Goal: Information Seeking & Learning: Check status

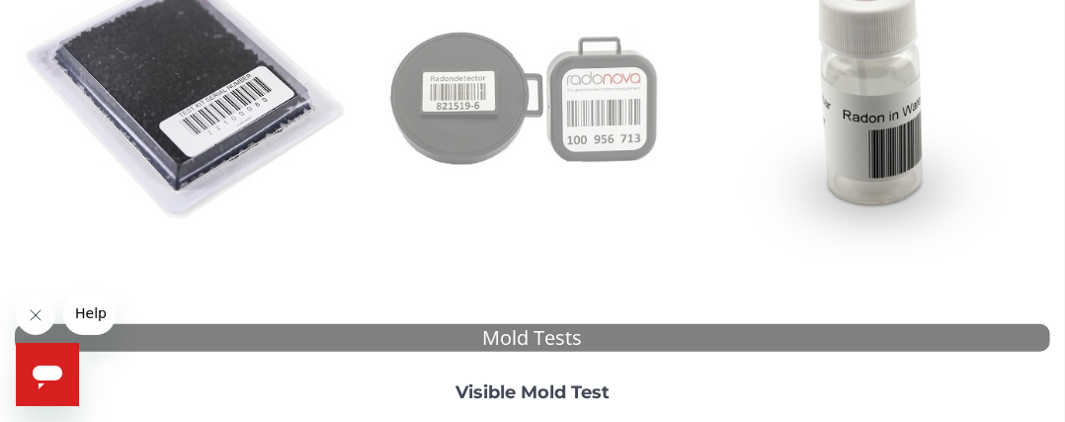
scroll to position [367, 0]
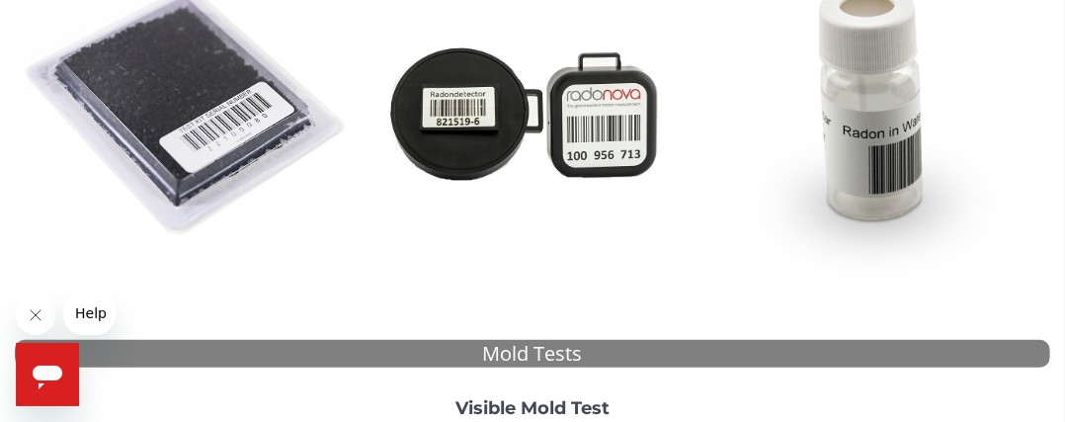
click at [79, 313] on span "Help" at bounding box center [90, 312] width 32 height 16
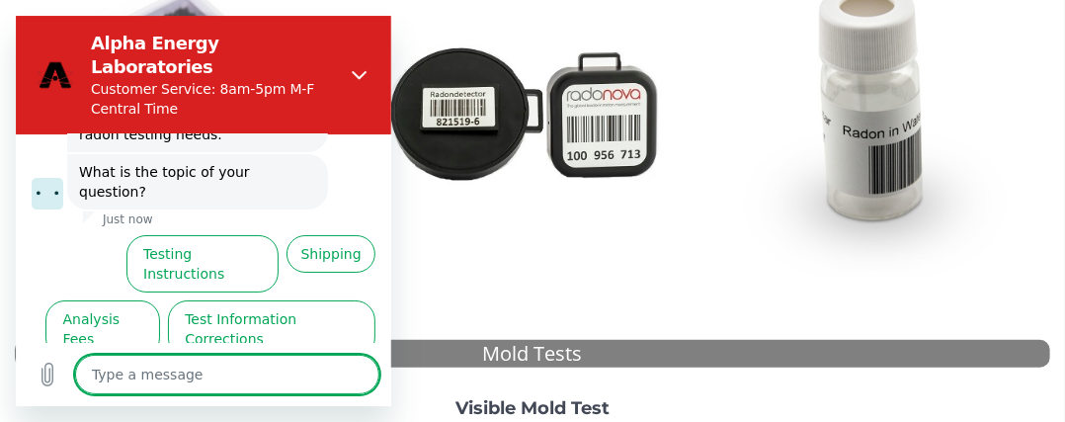
scroll to position [140, 0]
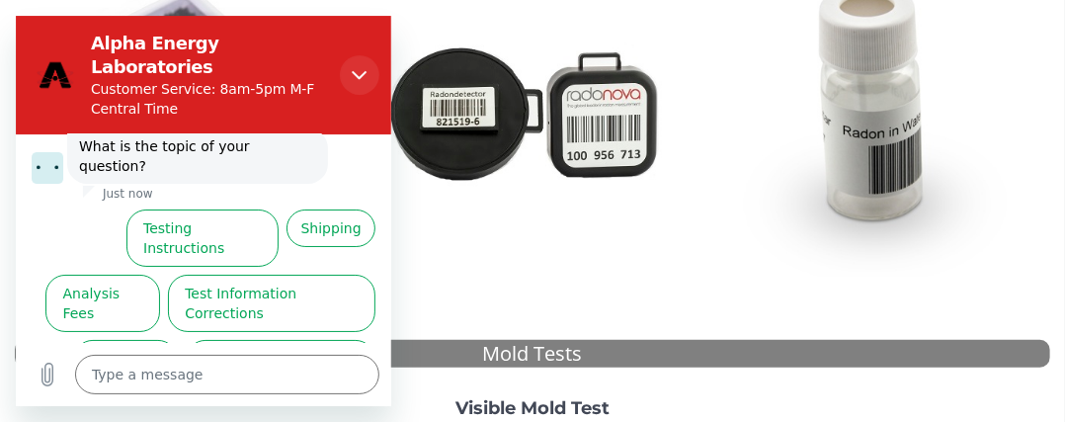
click at [355, 67] on icon "Close" at bounding box center [360, 75] width 16 height 16
type textarea "x"
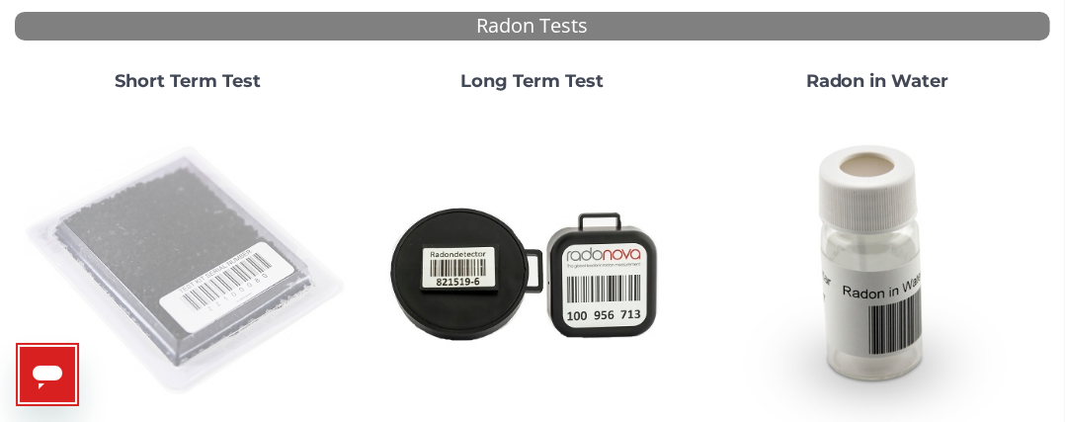
scroll to position [237, 0]
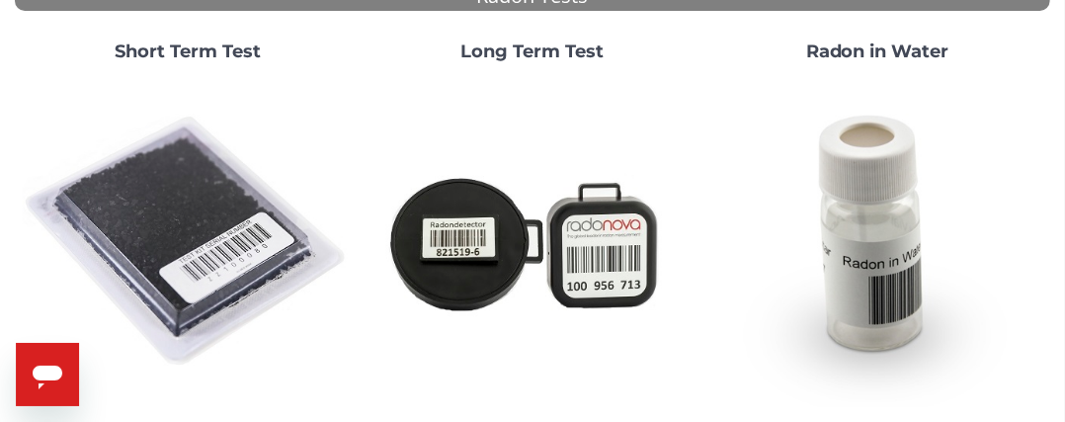
click at [554, 47] on strong "Long Term Test" at bounding box center [531, 51] width 143 height 22
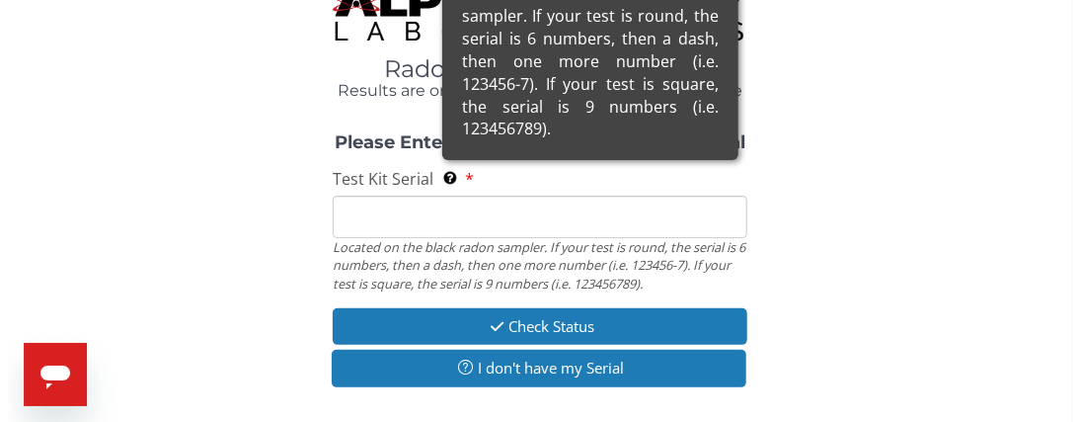
scroll to position [0, 0]
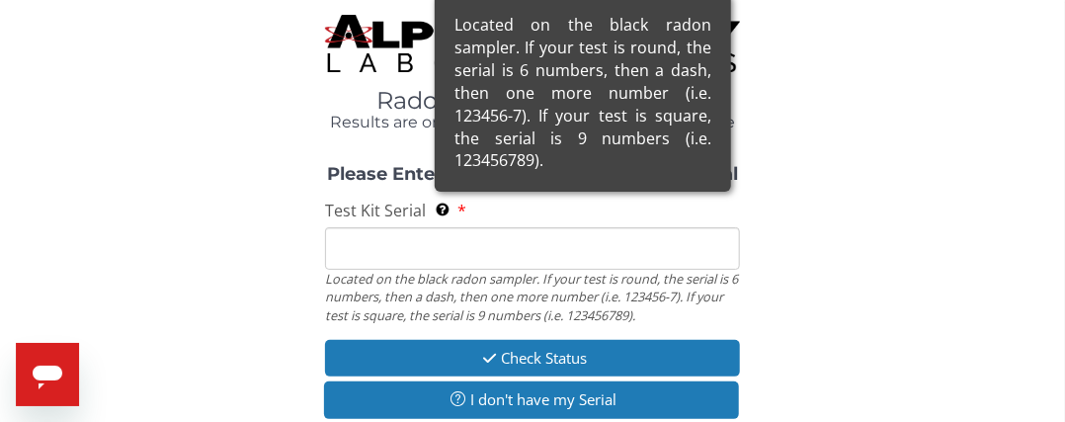
click at [484, 192] on div "Located on the black radon sampler. If your test is round, the serial is 6 numb…" at bounding box center [583, 93] width 296 height 198
click at [484, 227] on input "Test Kit Serial Located on the black radon sampler. If your test is round, the …" at bounding box center [532, 248] width 414 height 42
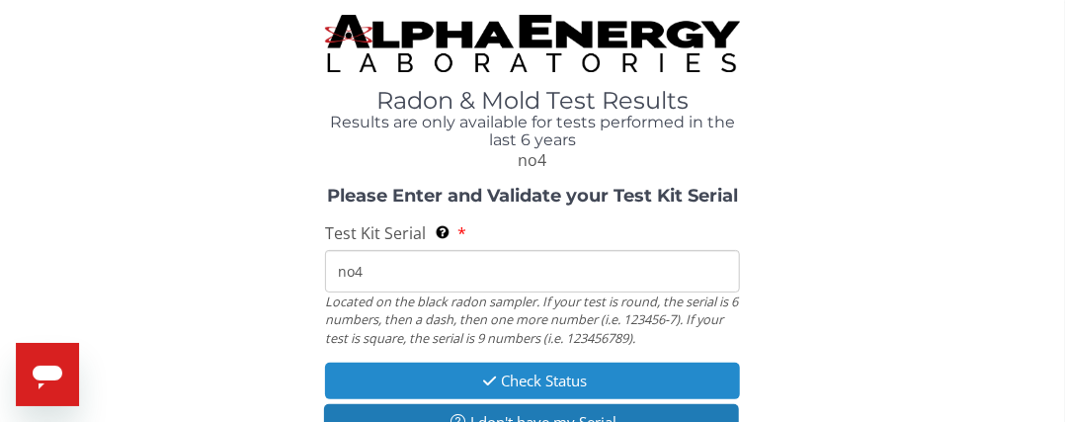
drag, startPoint x: 361, startPoint y: 273, endPoint x: 364, endPoint y: 384, distance: 111.6
click at [364, 384] on div "Please Enter and Validate your Test Kit Serial Test Kit Serial Located on the b…" at bounding box center [532, 316] width 1035 height 259
click at [565, 381] on button "Check Status" at bounding box center [532, 380] width 414 height 37
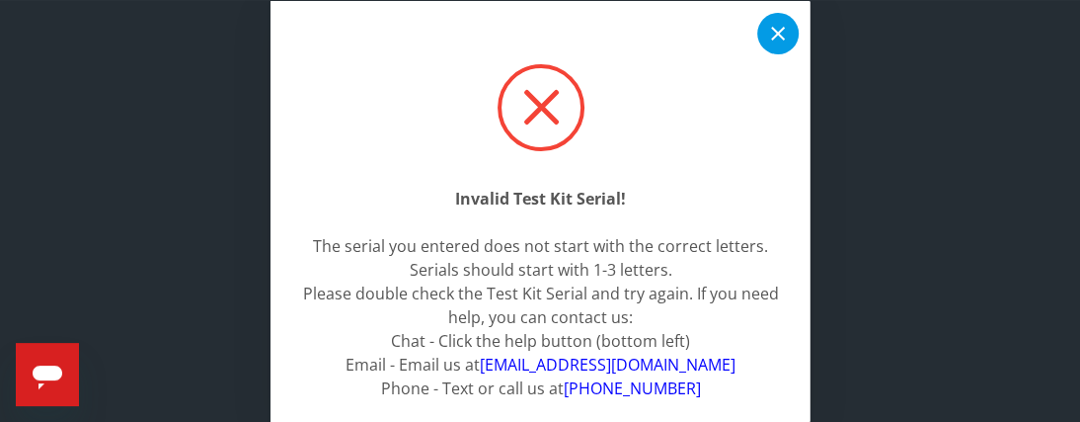
click at [766, 39] on icon at bounding box center [778, 33] width 24 height 24
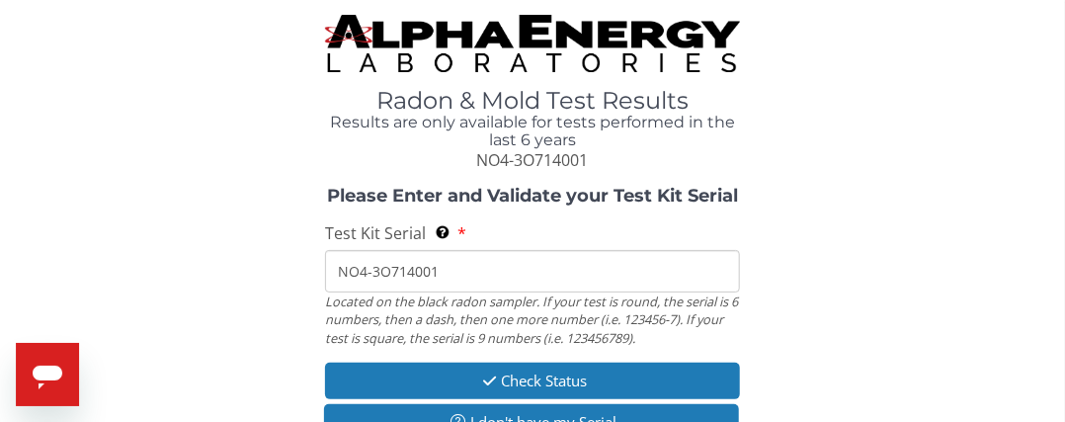
click at [460, 271] on input "NO4-3O714001" at bounding box center [532, 271] width 414 height 42
type input "N"
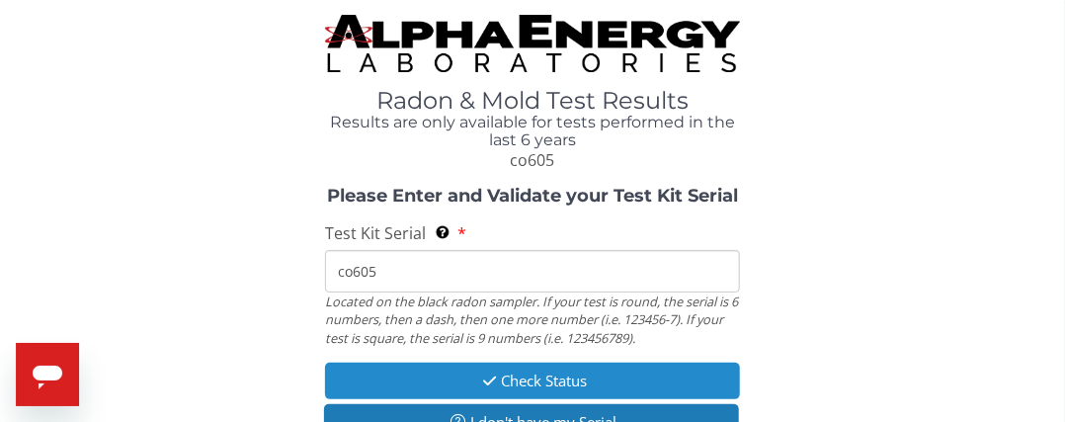
click at [518, 378] on button "Check Status" at bounding box center [532, 380] width 414 height 37
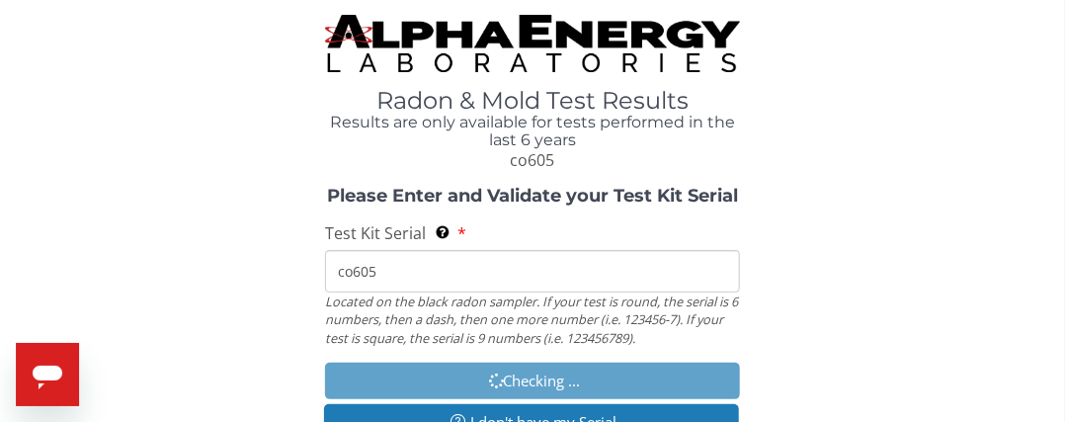
type input "CO605"
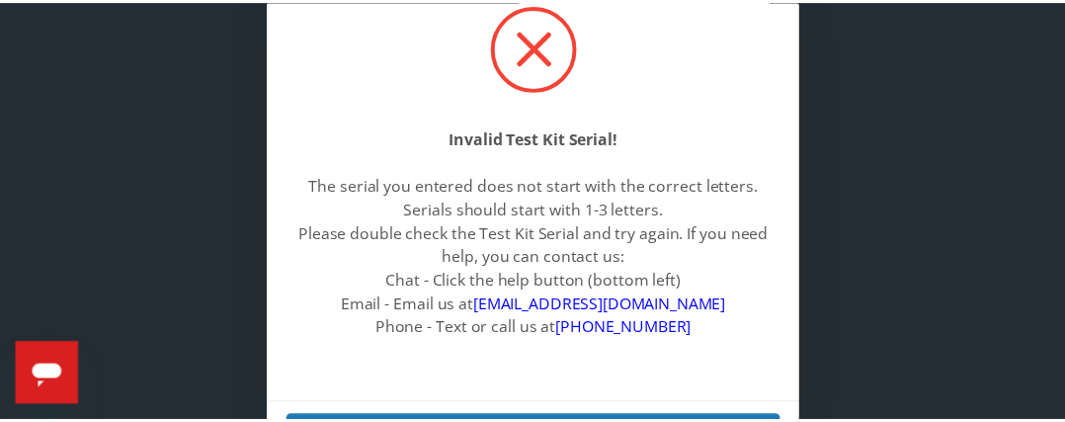
scroll to position [107, 0]
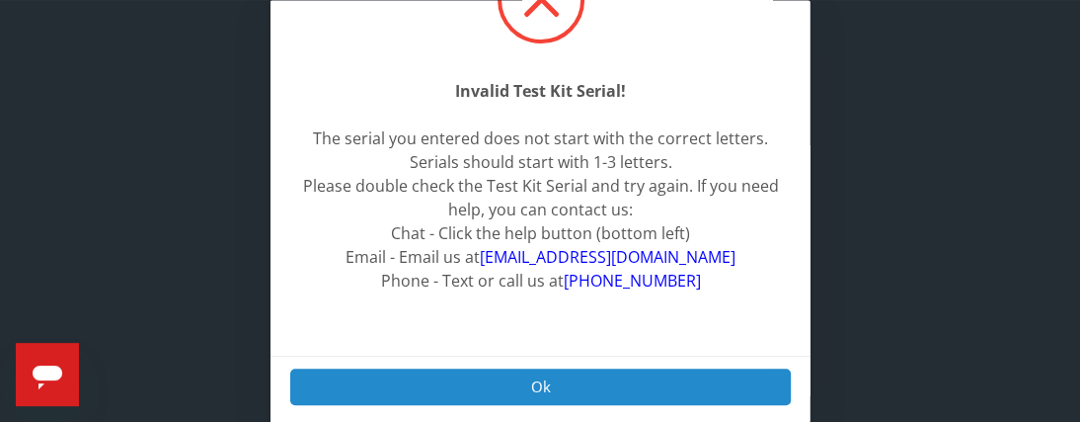
click at [533, 385] on button "Ok" at bounding box center [540, 386] width 501 height 37
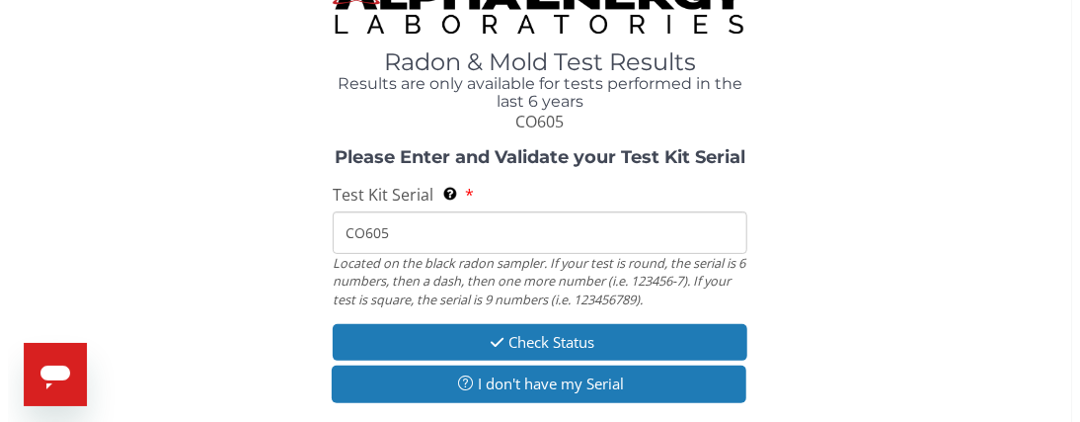
scroll to position [40, 0]
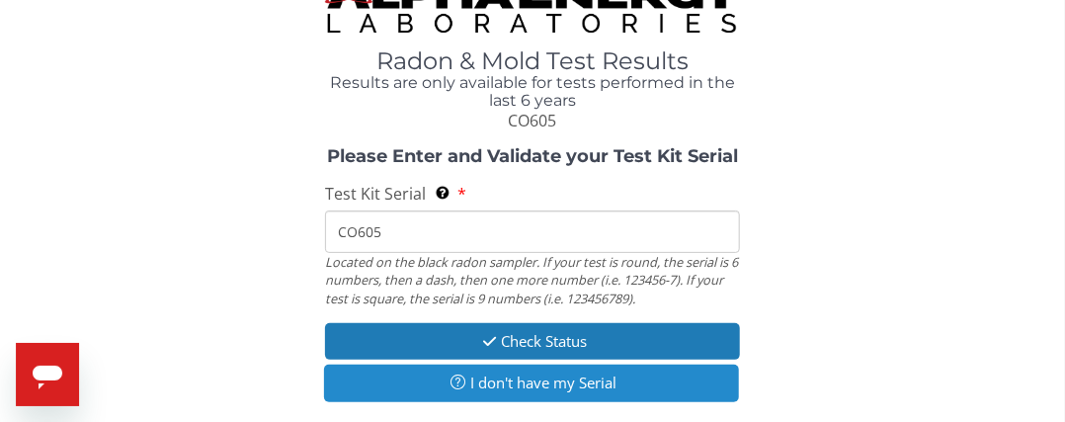
click at [534, 374] on button "I don't have my Serial" at bounding box center [531, 382] width 414 height 37
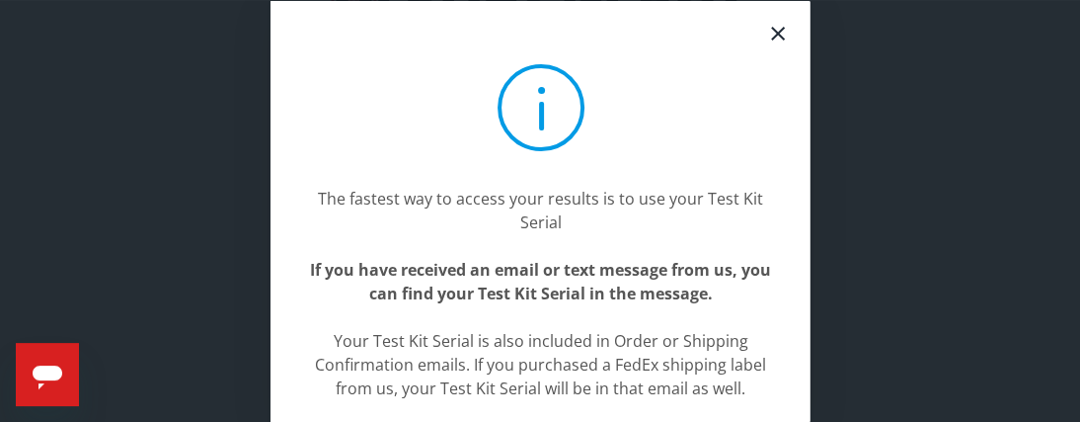
scroll to position [0, 0]
drag, startPoint x: 522, startPoint y: 104, endPoint x: 802, endPoint y: 8, distance: 295.4
click at [802, 8] on div "The fastest way to access your results is to use your Test Kit Serial If you ha…" at bounding box center [541, 211] width 540 height 422
click at [766, 26] on icon at bounding box center [778, 33] width 24 height 24
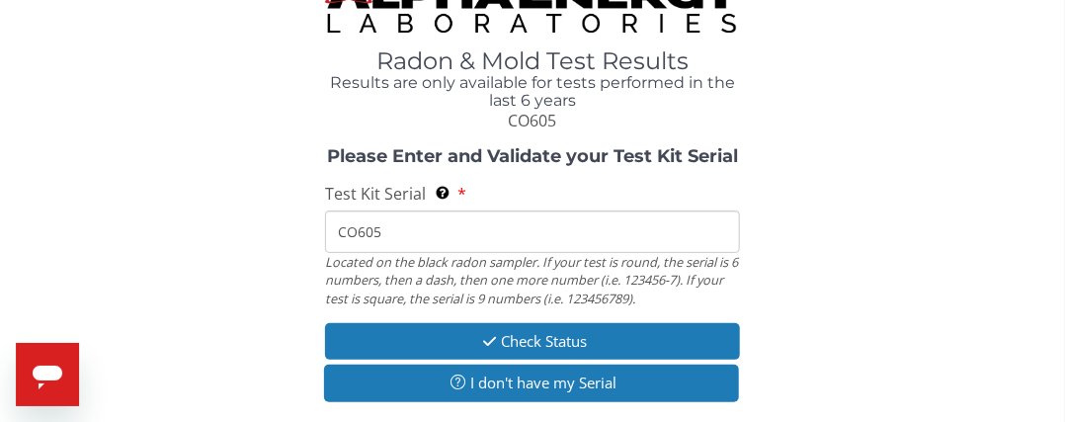
click at [397, 229] on input "CO605" at bounding box center [532, 231] width 414 height 42
type input "C"
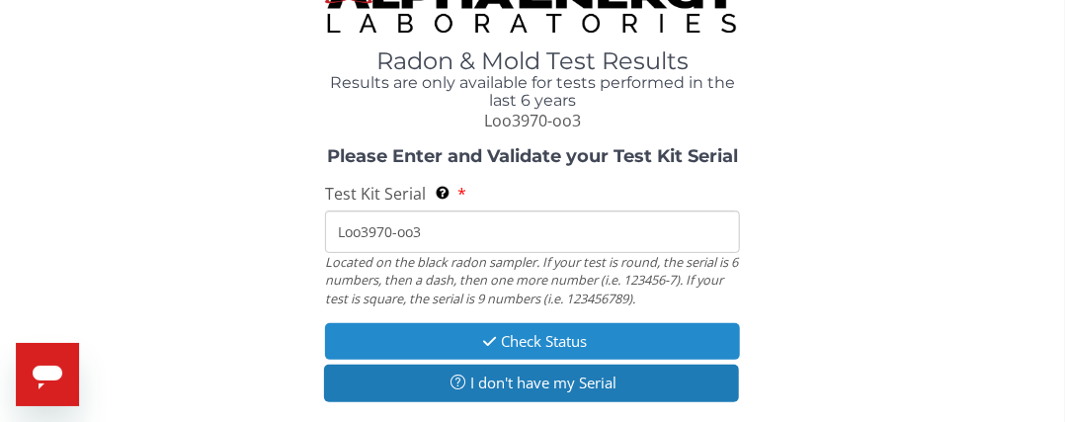
click at [516, 338] on button "Check Status" at bounding box center [532, 341] width 414 height 37
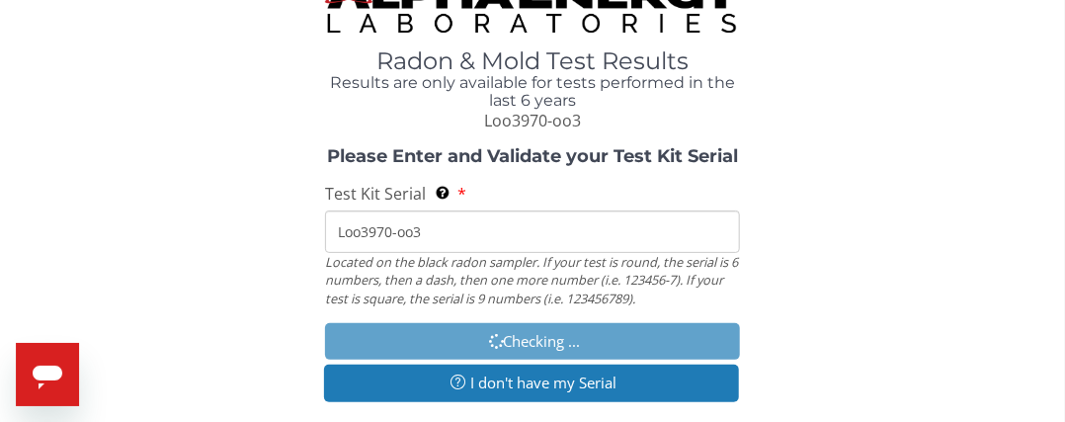
type input "LOO3970-OO3"
